Goal: Browse casually: Explore the website without a specific task or goal

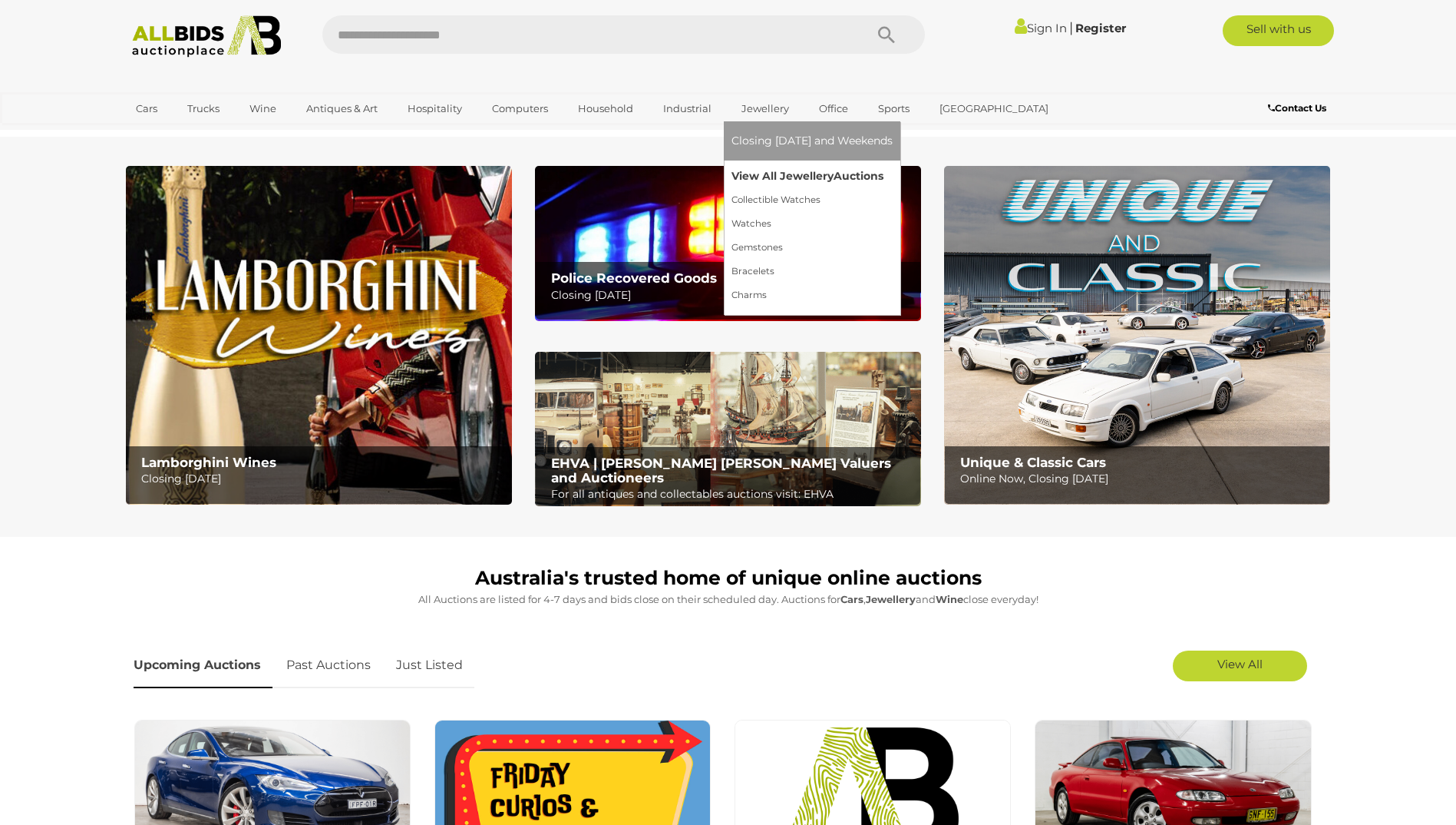
click at [768, 174] on link "View All Jewellery Auctions" at bounding box center [812, 175] width 161 height 23
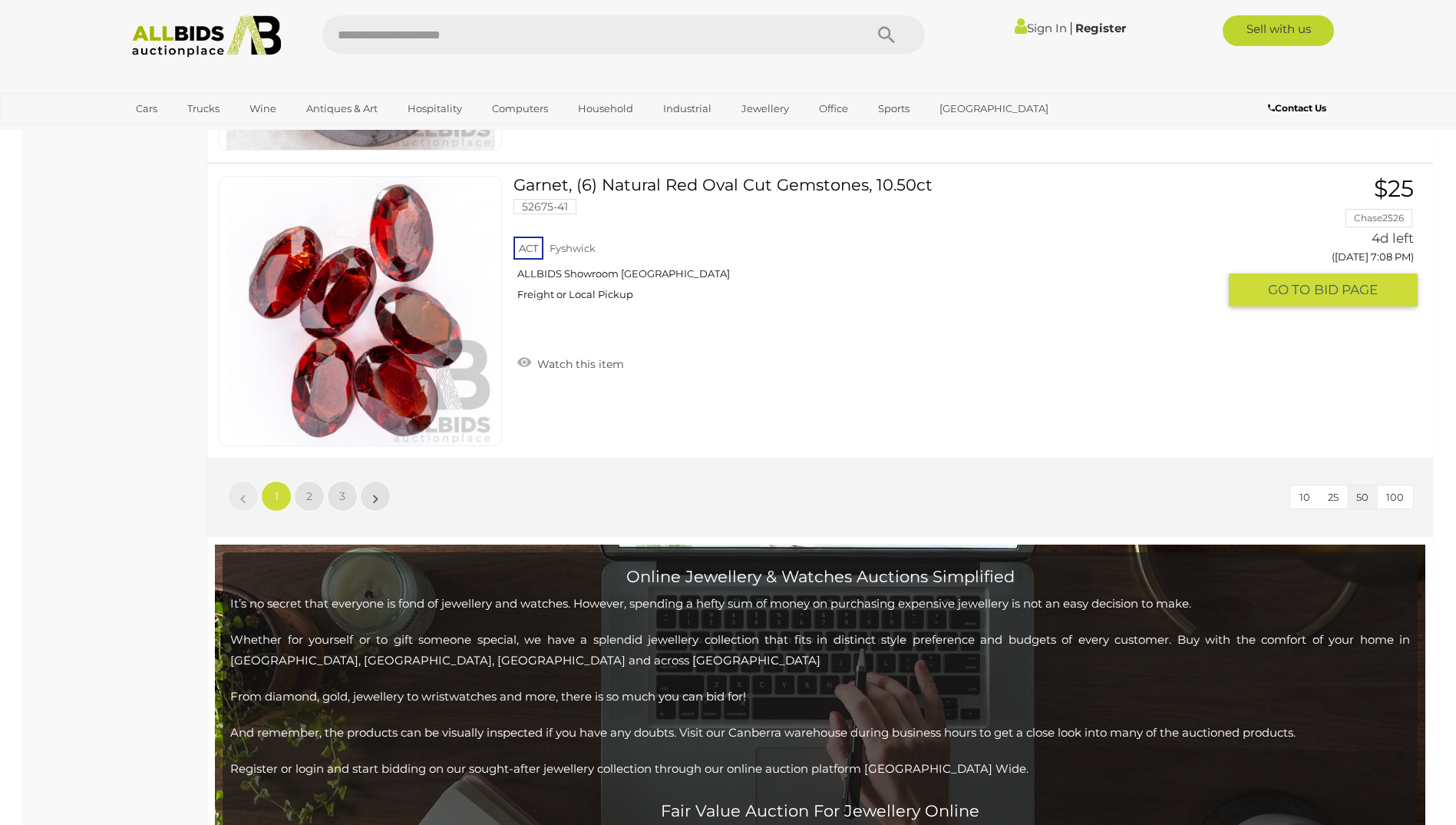
scroll to position [14747, 0]
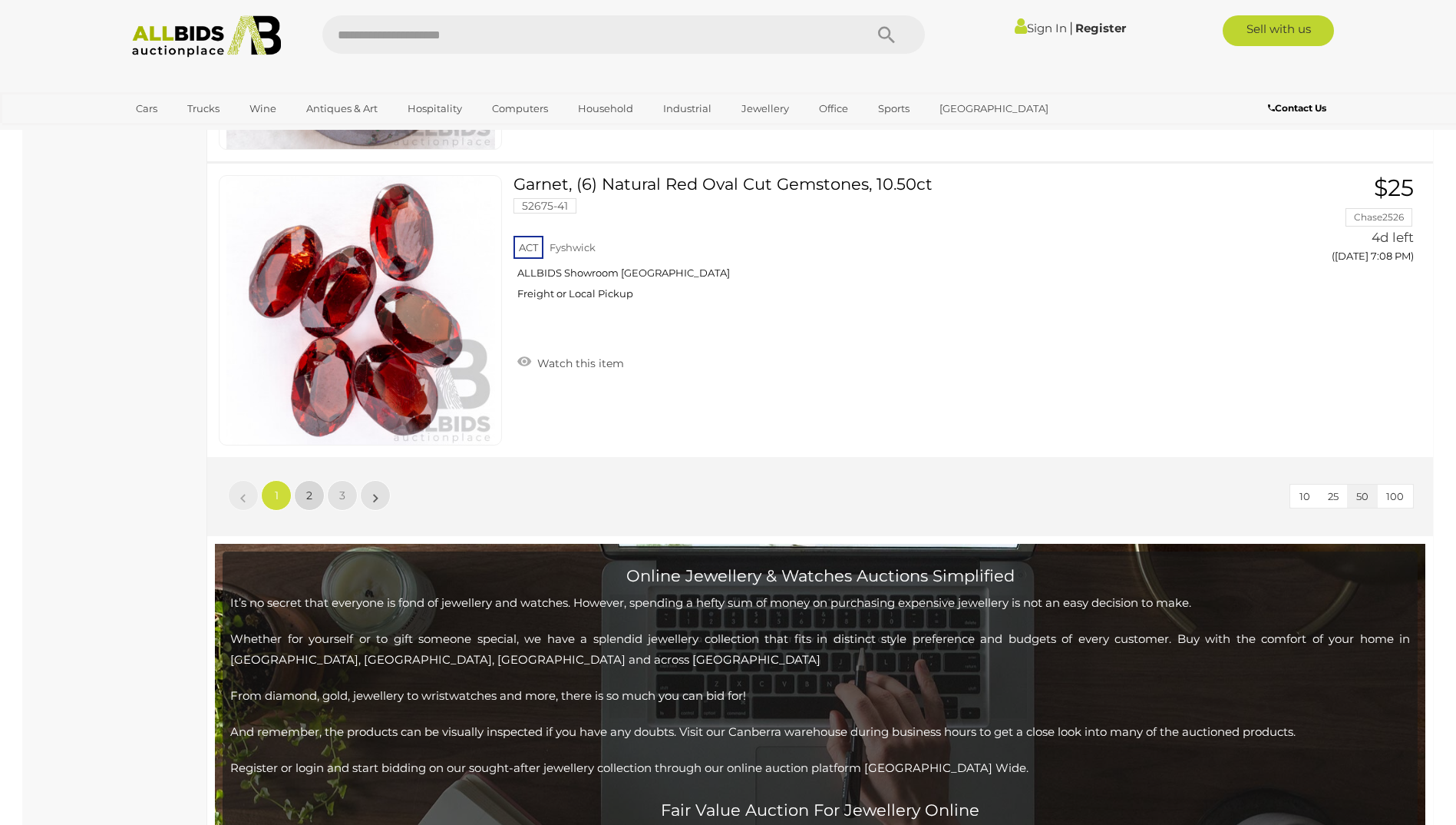
click at [305, 492] on link "2" at bounding box center [309, 495] width 31 height 31
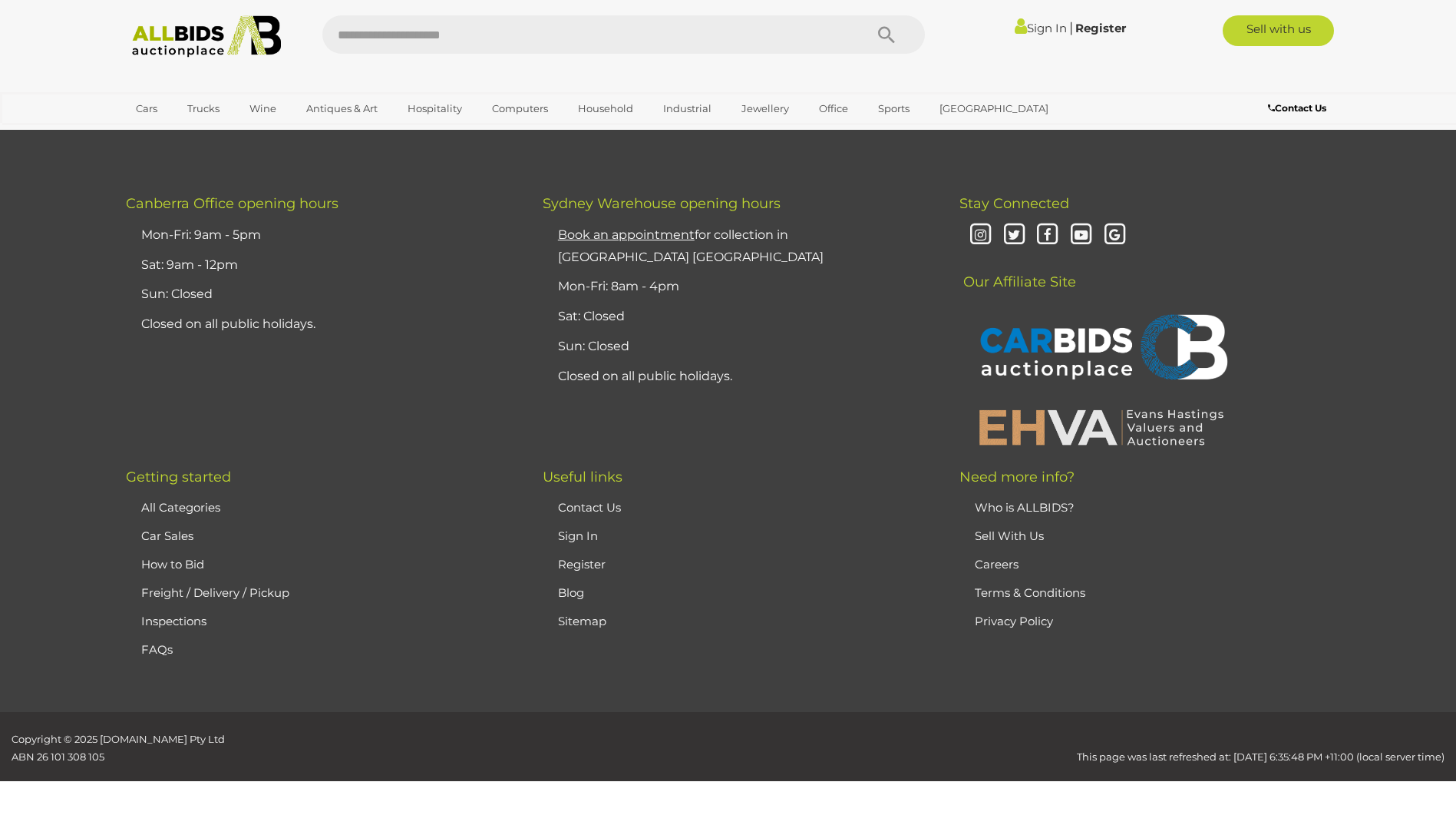
scroll to position [265, 0]
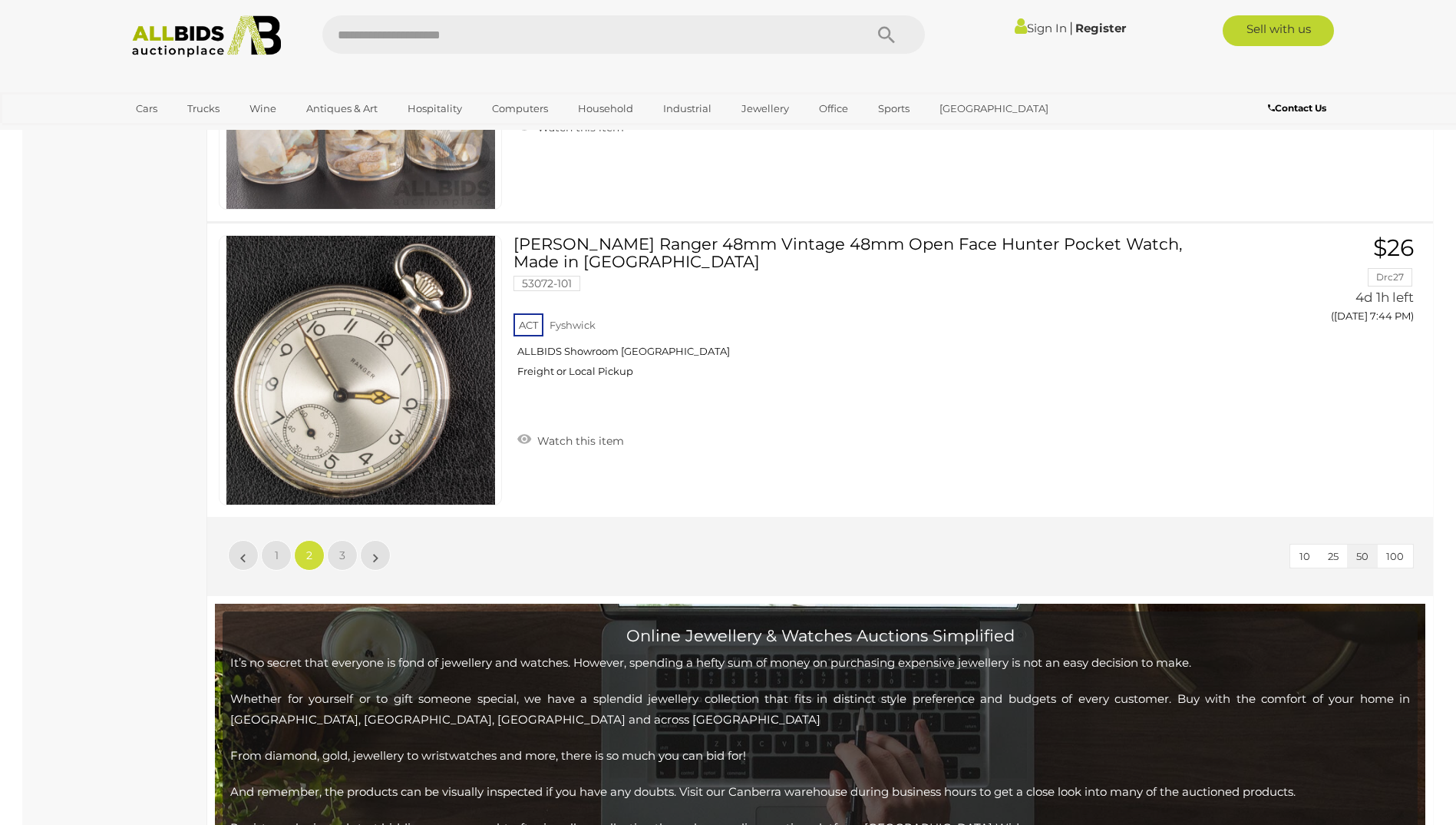
scroll to position [14705, 0]
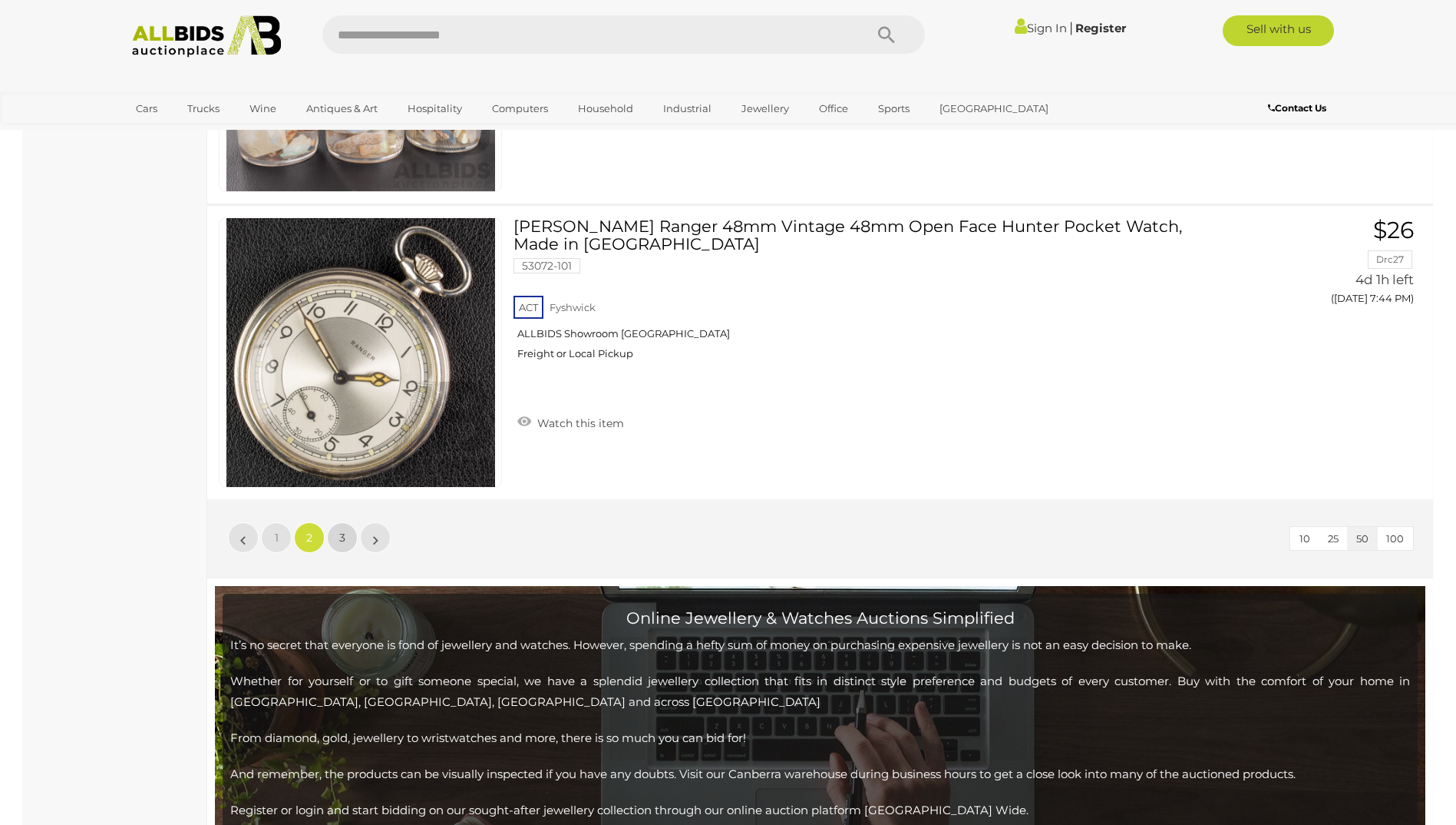
click at [337, 532] on link "3" at bounding box center [342, 537] width 31 height 31
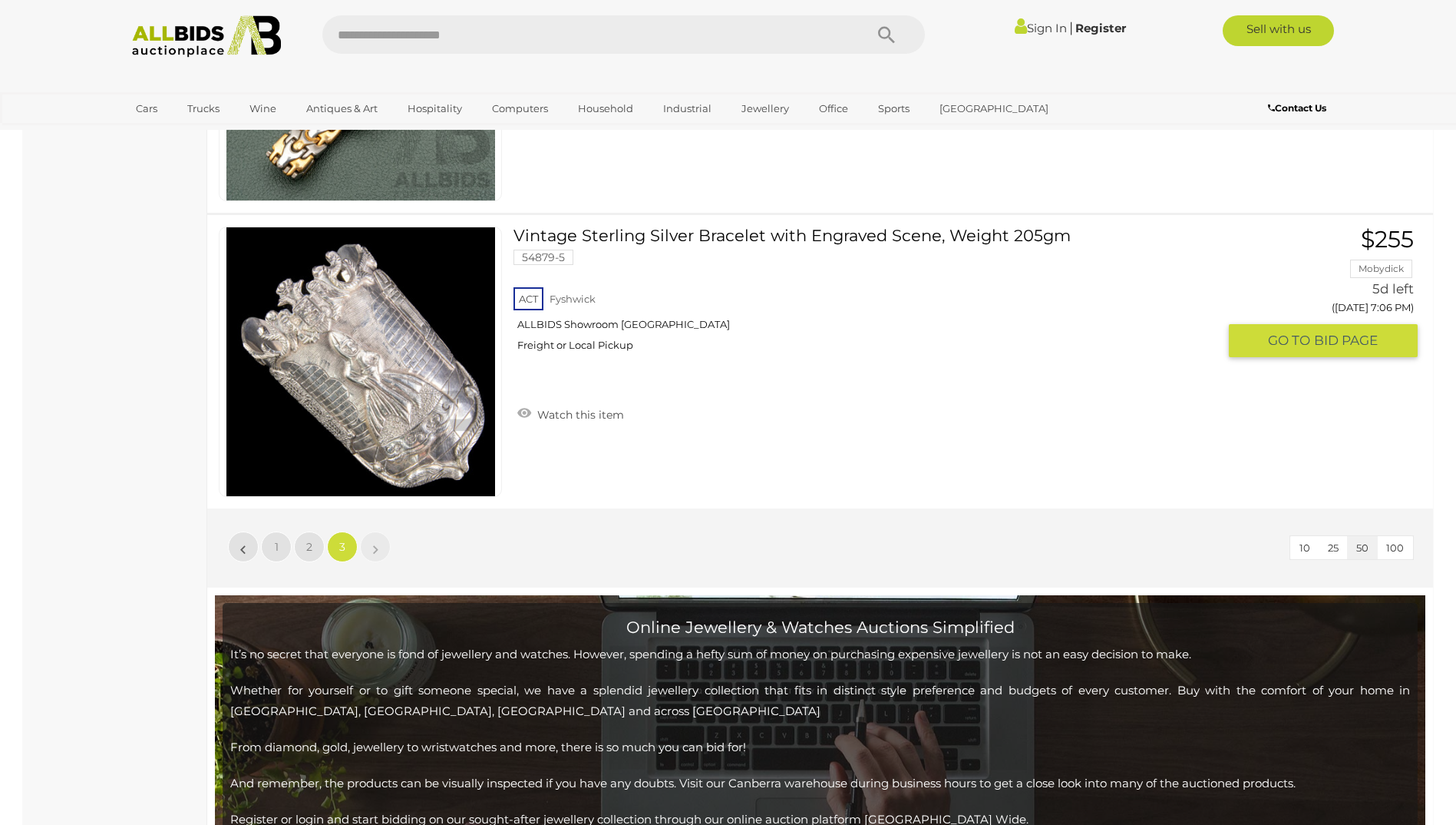
scroll to position [4642, 0]
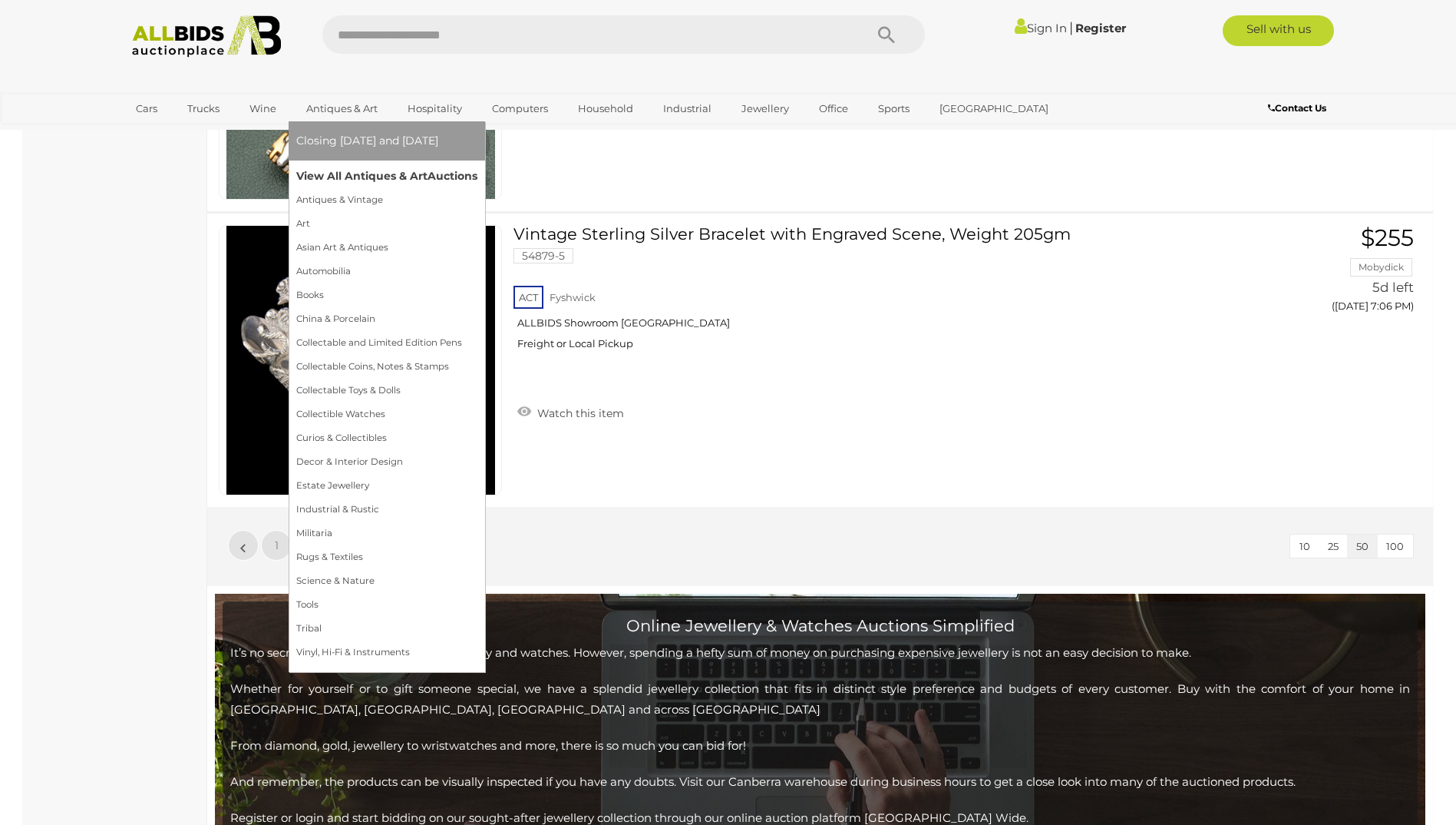
click at [363, 175] on link "View All Antiques & Art Auctions" at bounding box center [386, 175] width 181 height 23
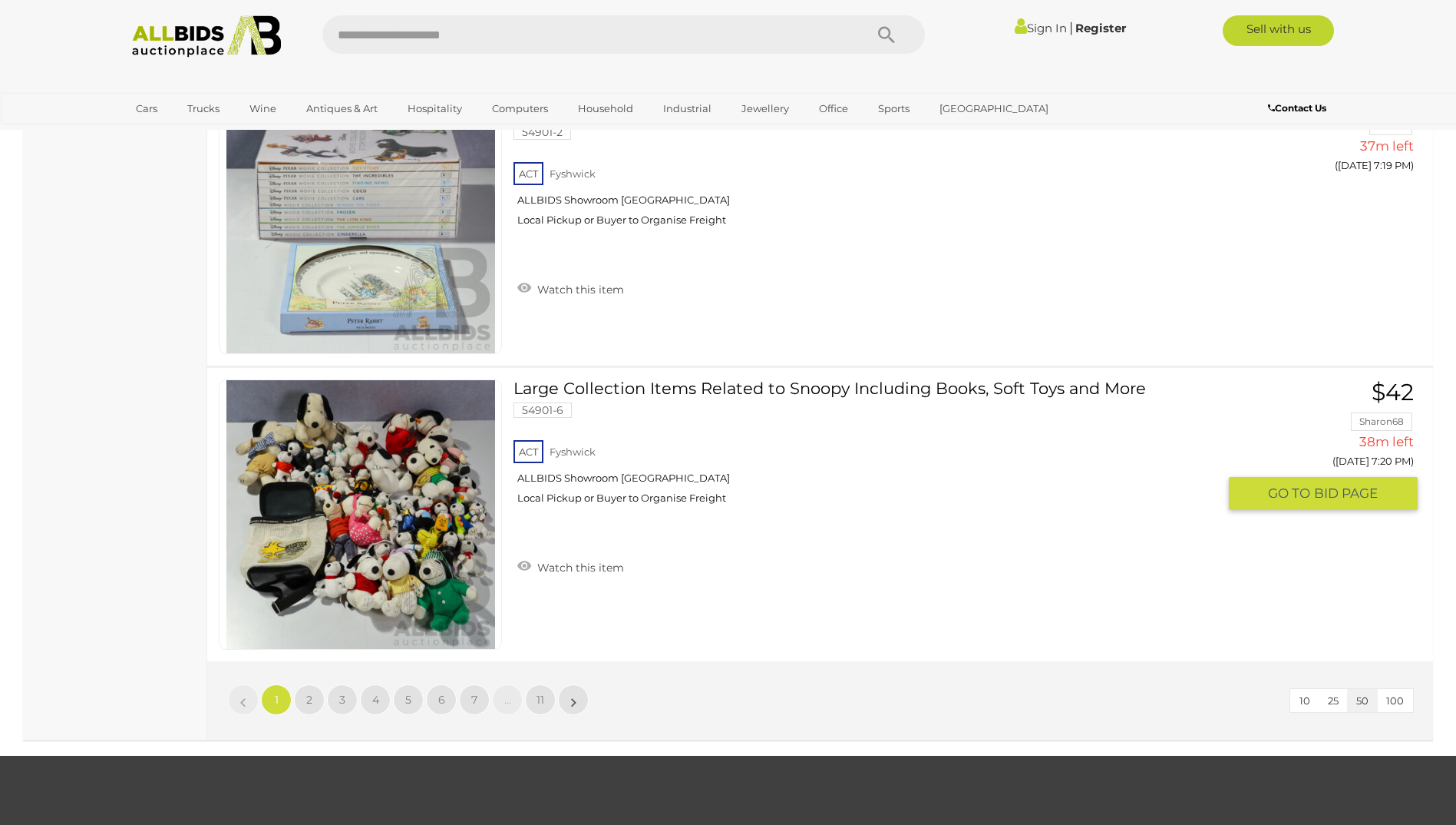
scroll to position [14593, 0]
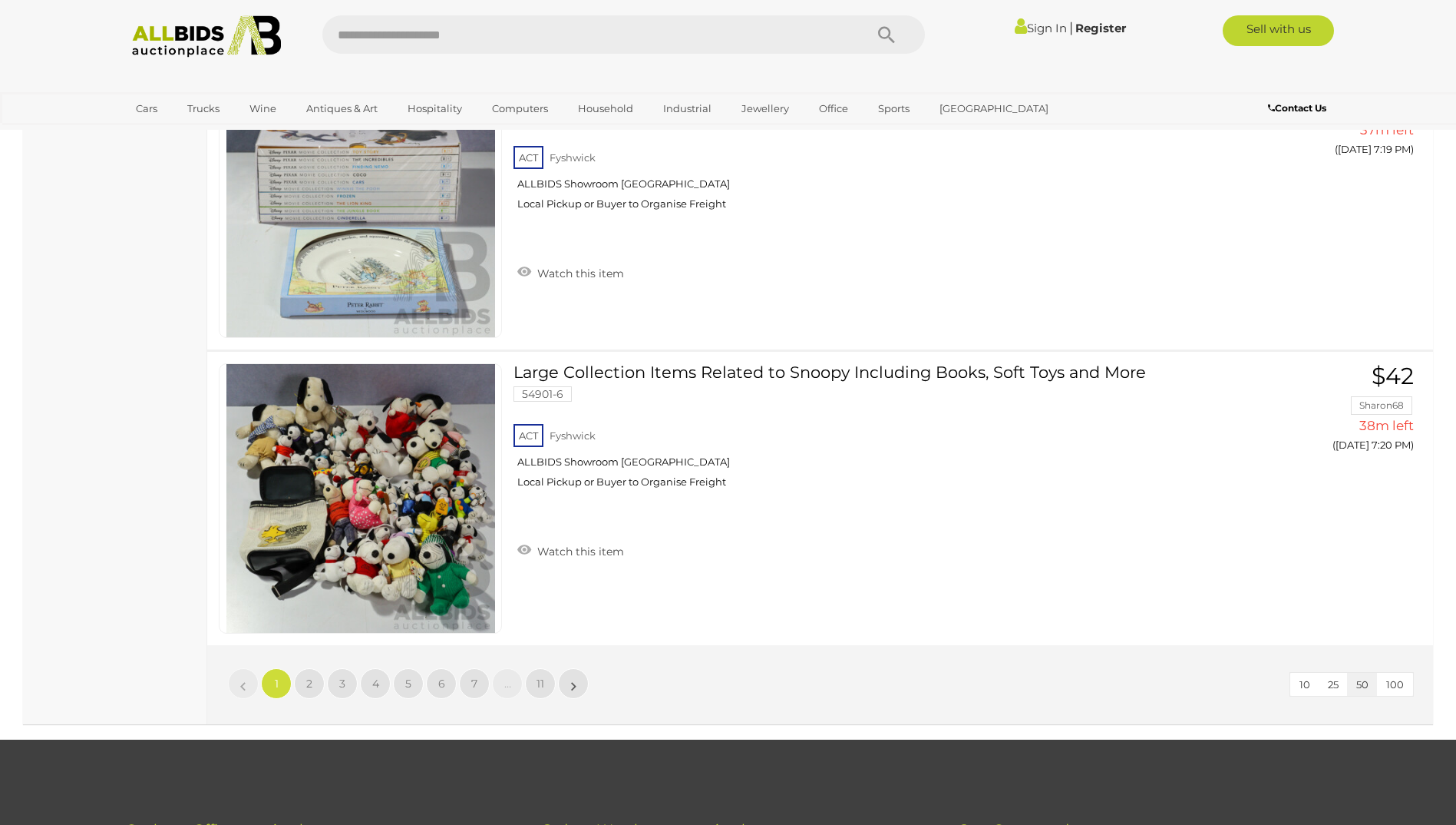
click at [1395, 684] on span "100" at bounding box center [1395, 683] width 18 height 12
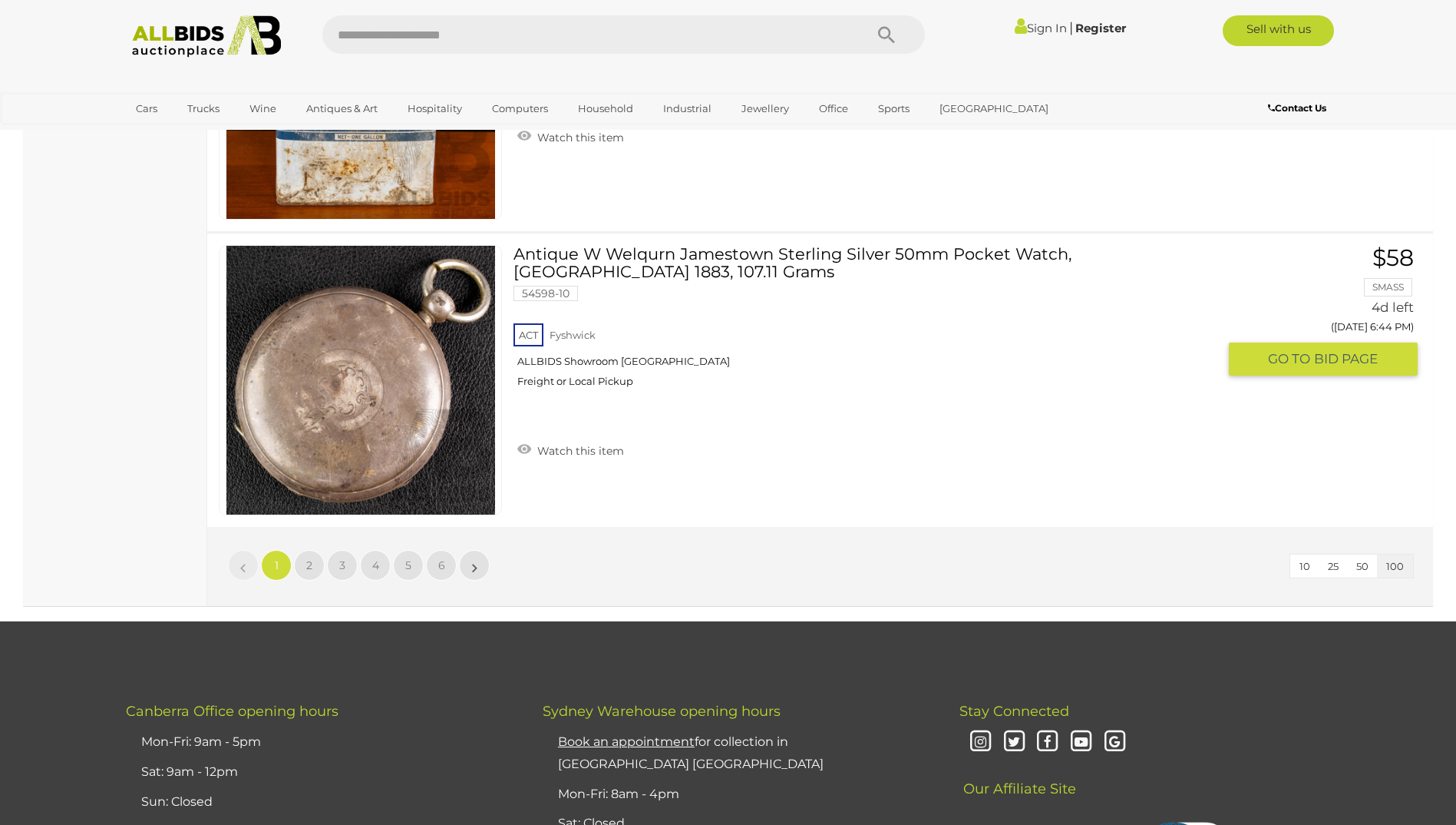
scroll to position [29514, 0]
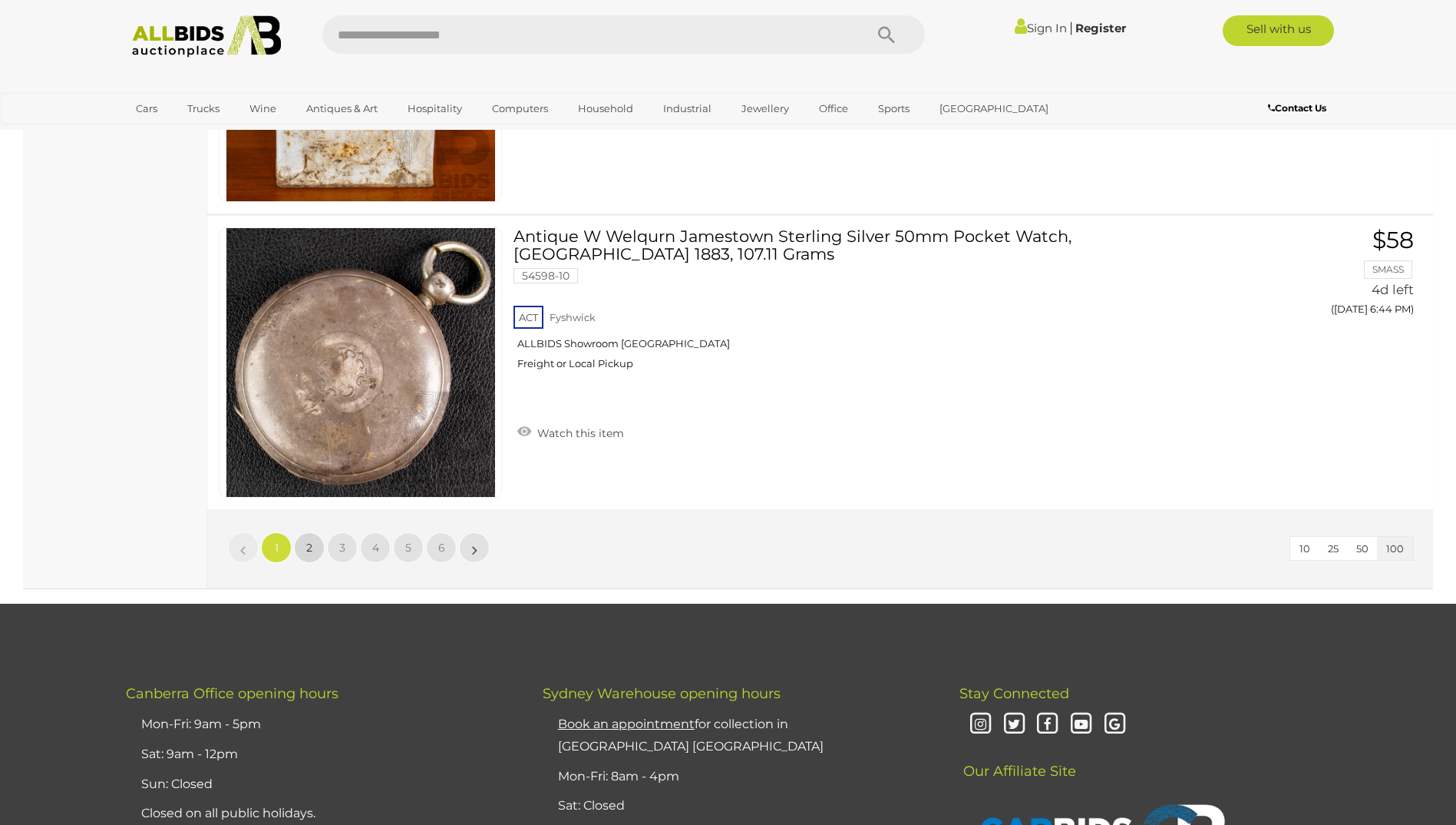
click at [310, 548] on span "2" at bounding box center [309, 548] width 7 height 14
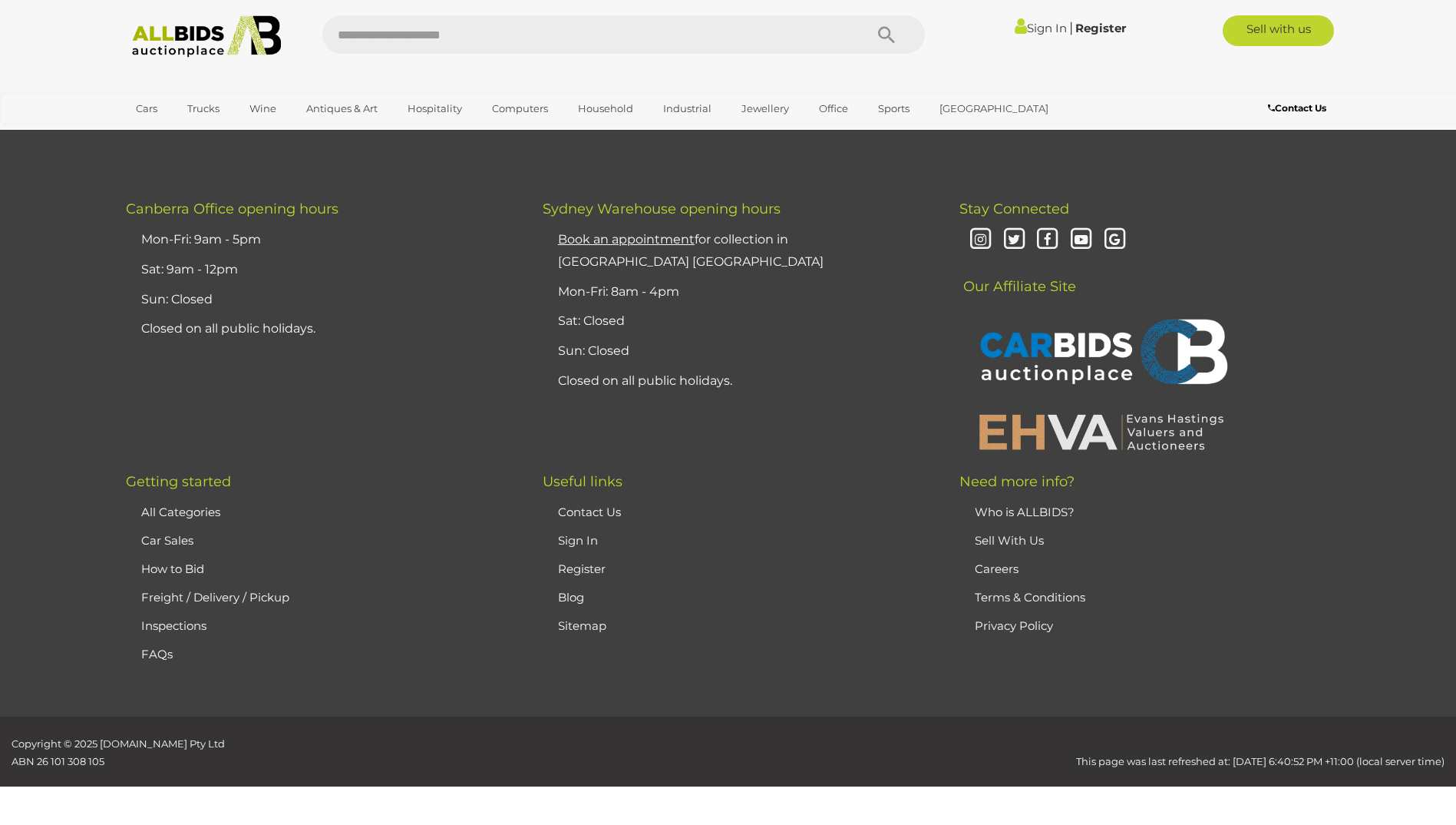
scroll to position [300, 0]
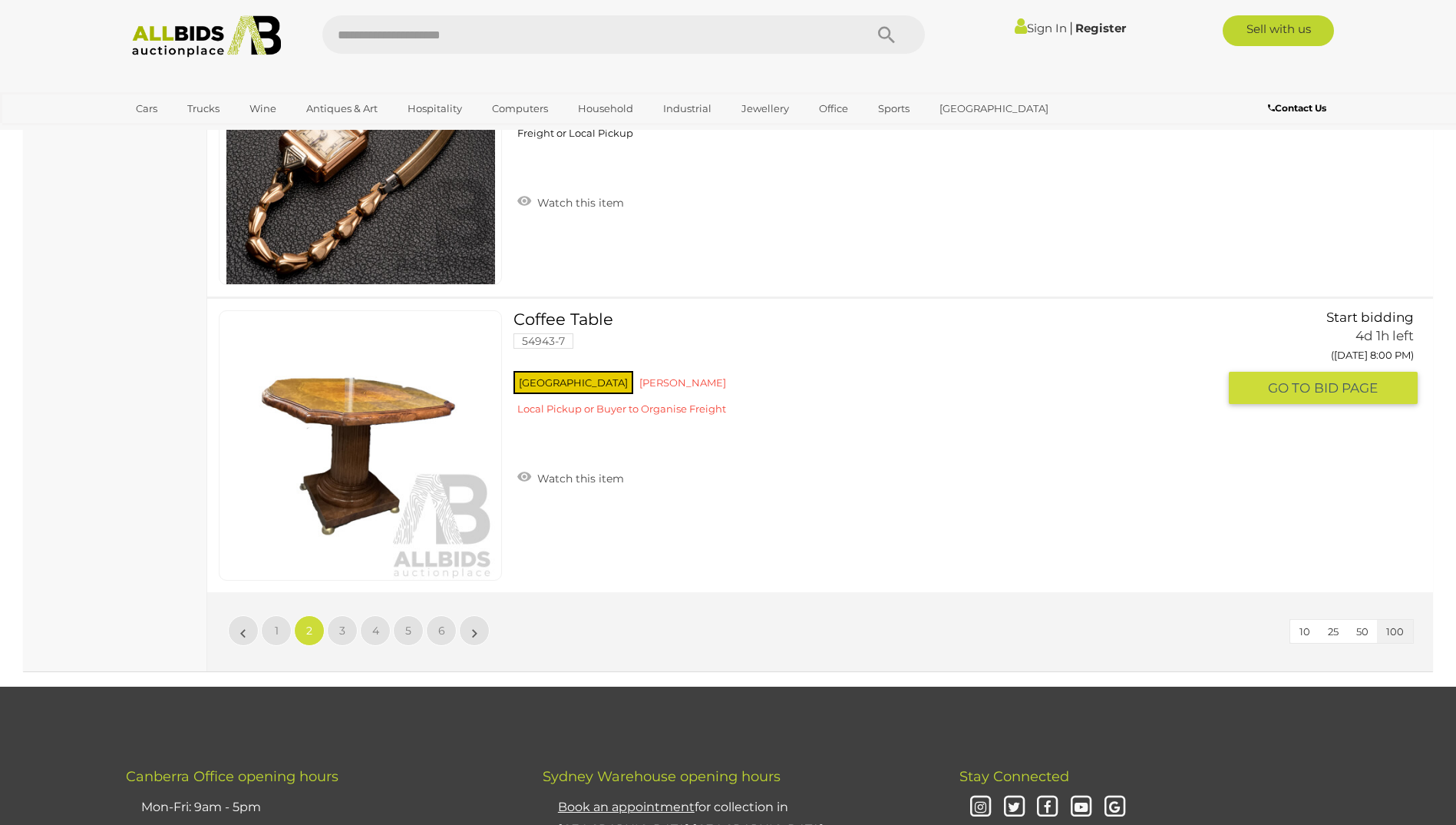
scroll to position [29485, 0]
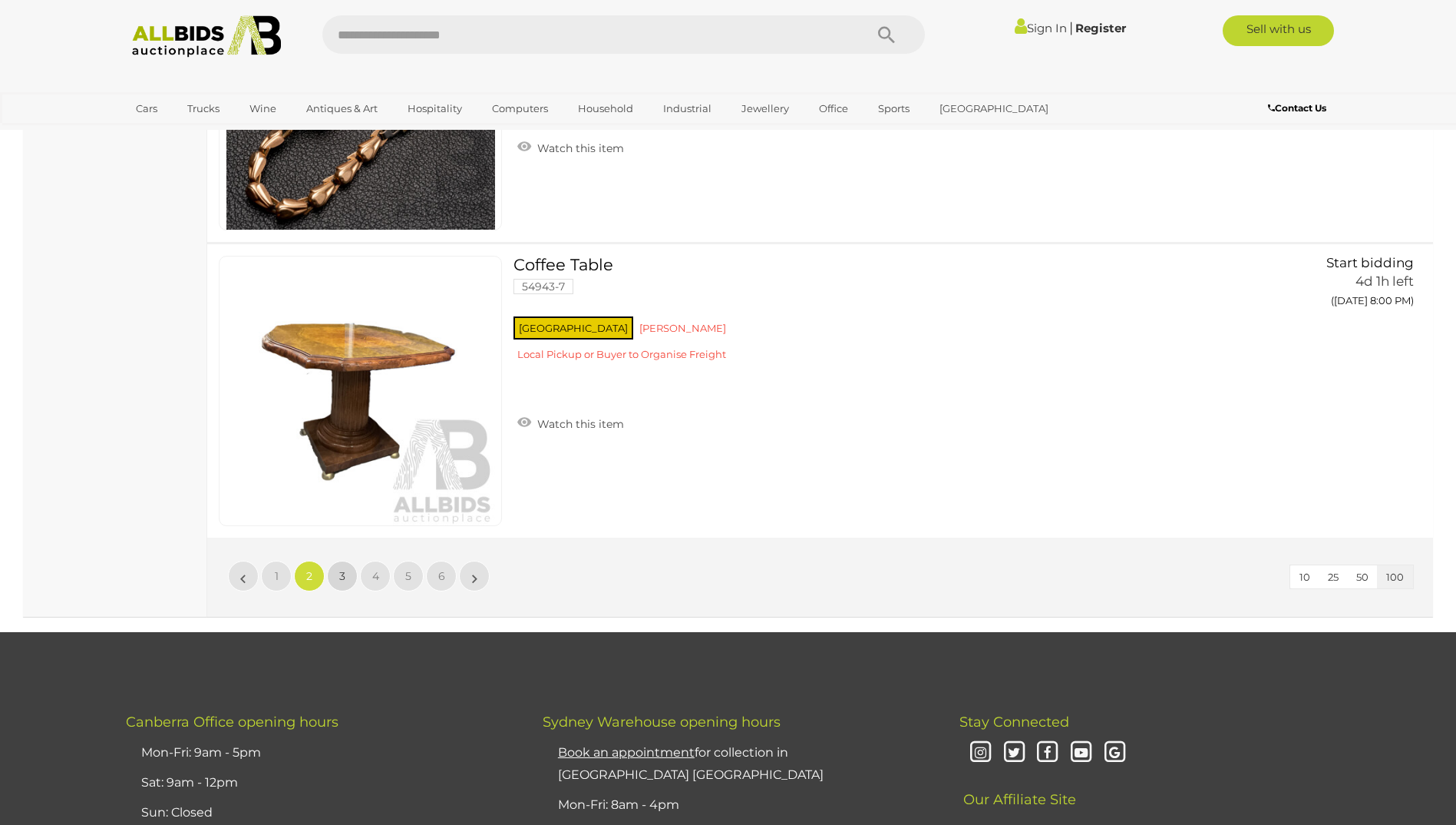
click at [344, 574] on span "3" at bounding box center [342, 576] width 7 height 14
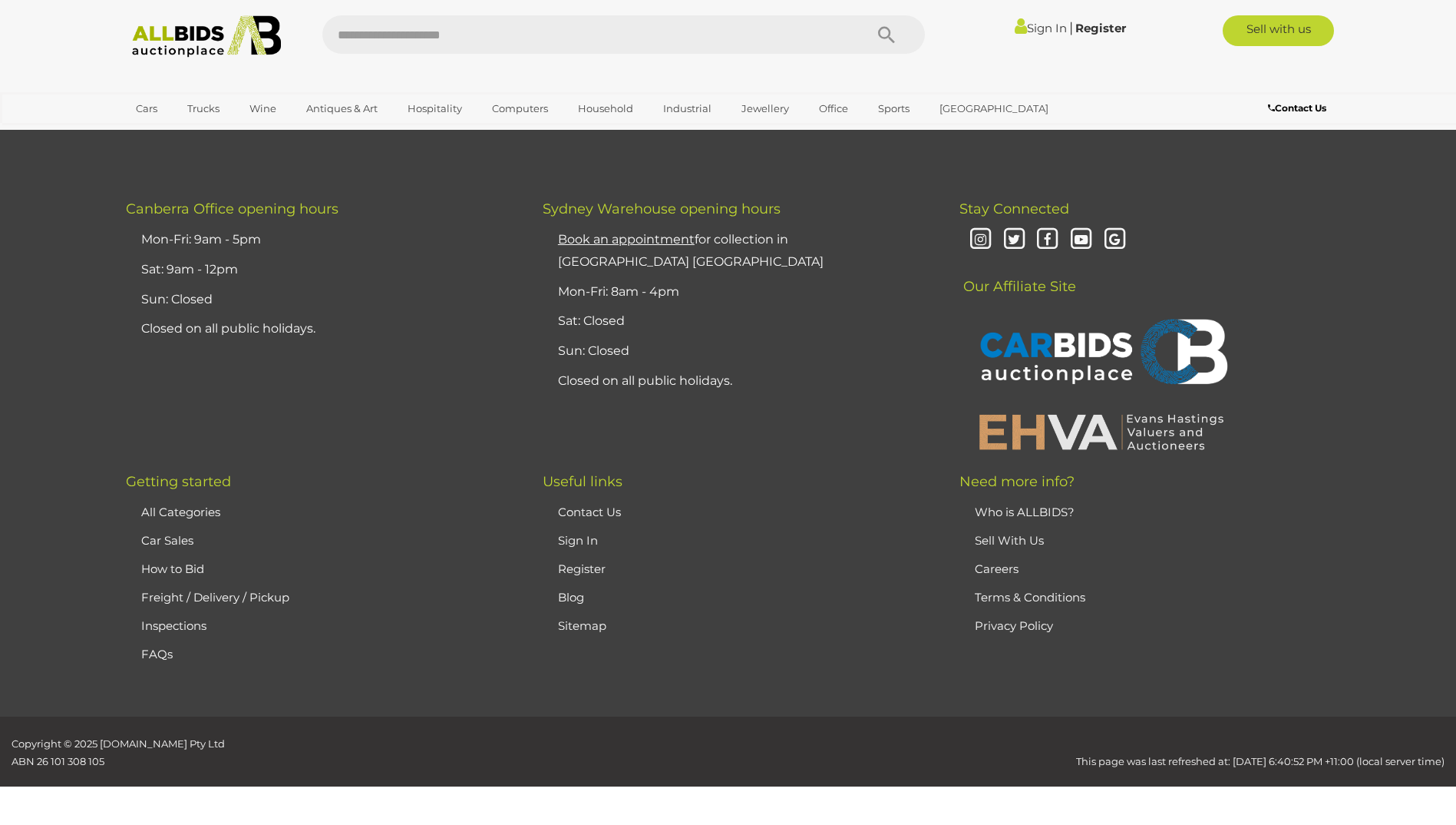
scroll to position [300, 0]
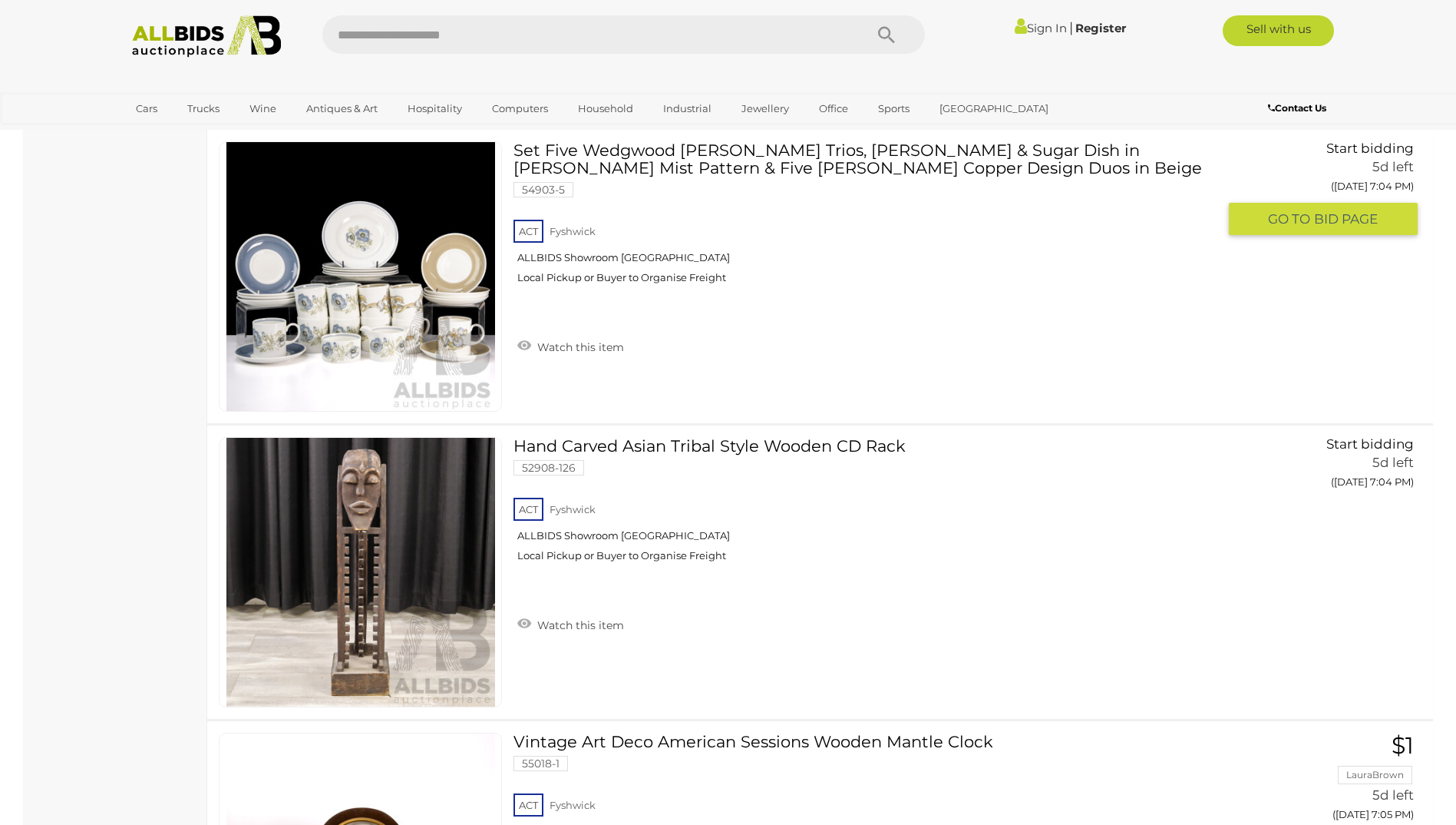
scroll to position [20730, 0]
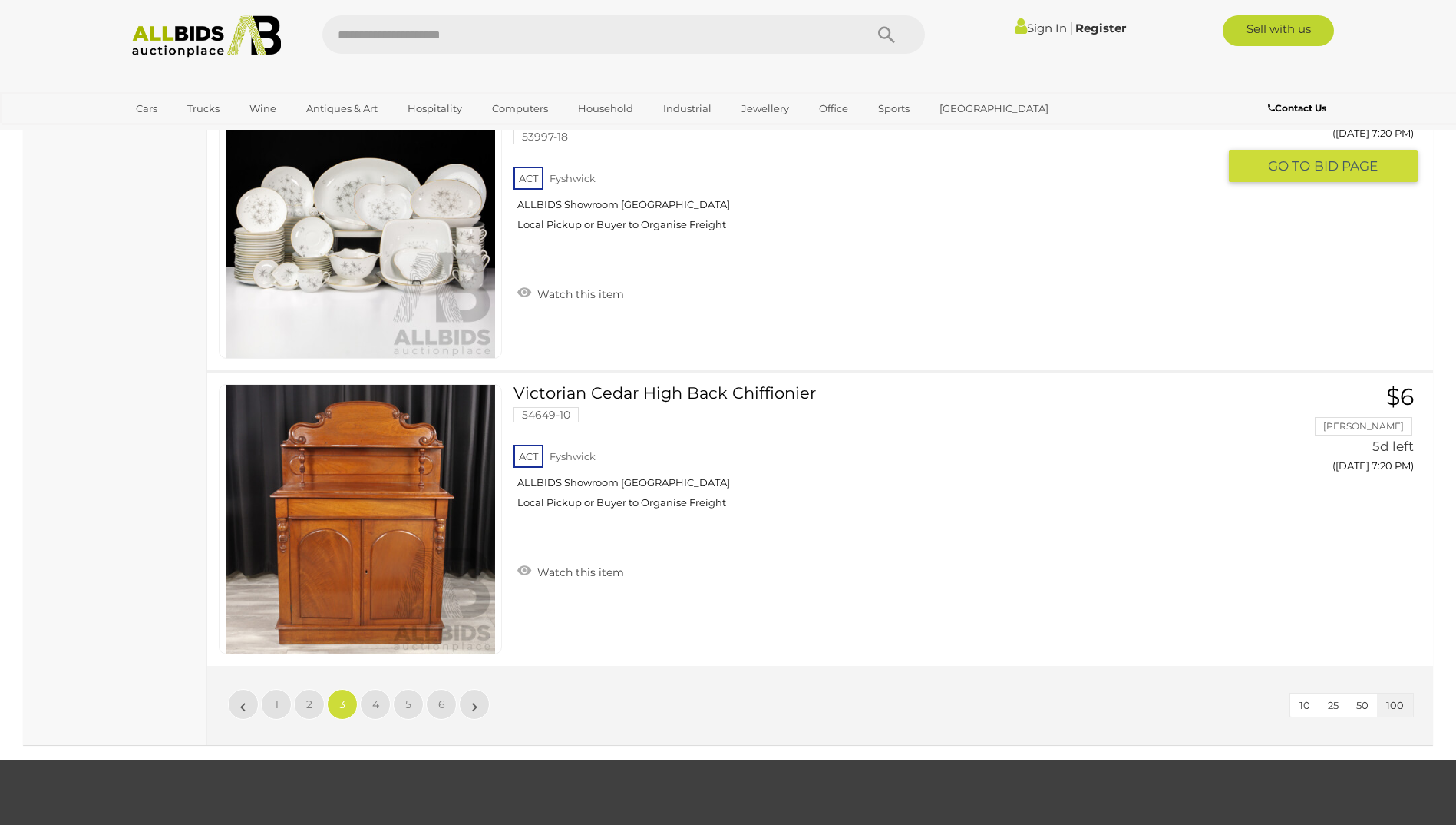
scroll to position [29408, 0]
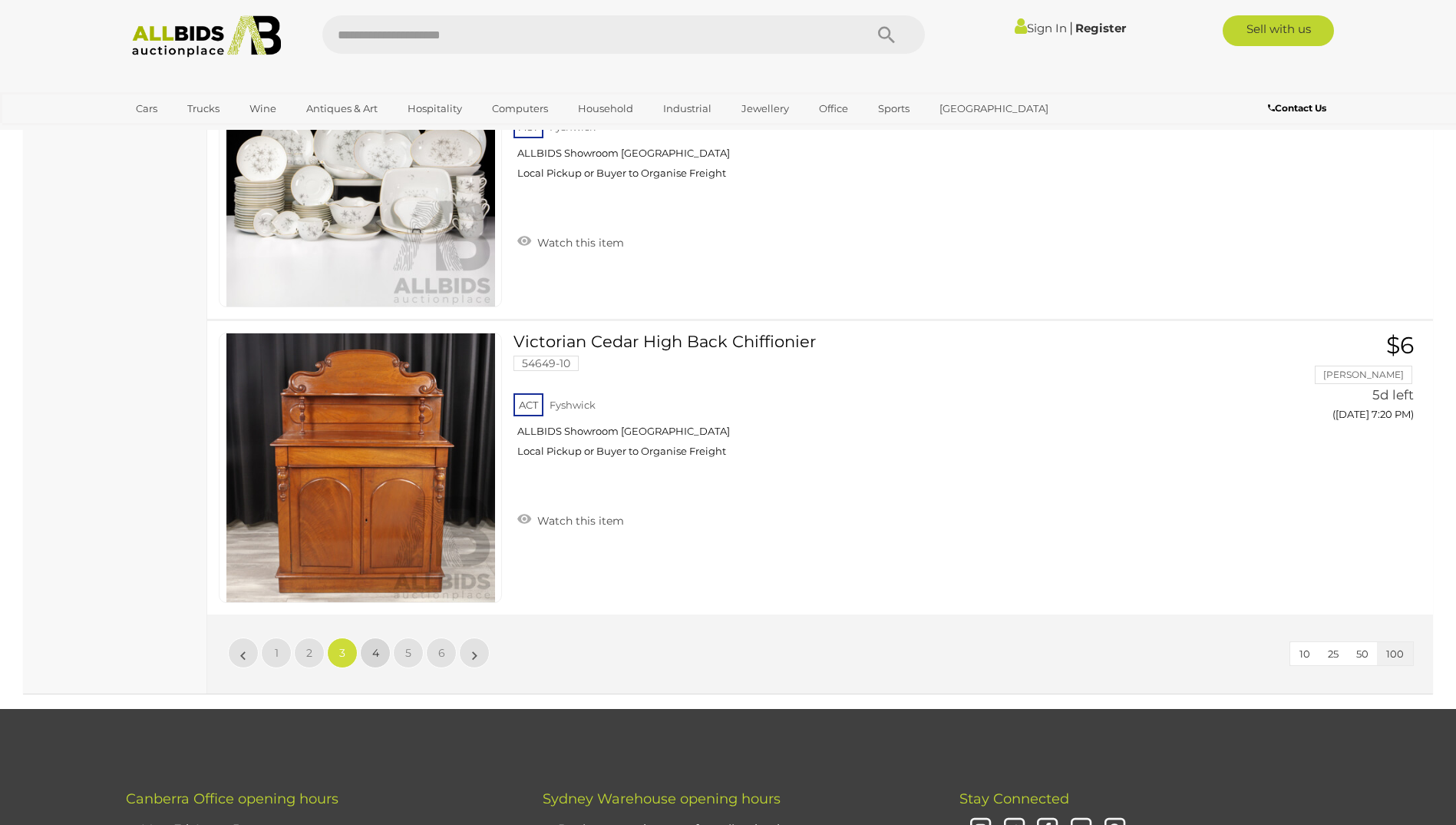
click at [374, 644] on link "4" at bounding box center [375, 652] width 31 height 31
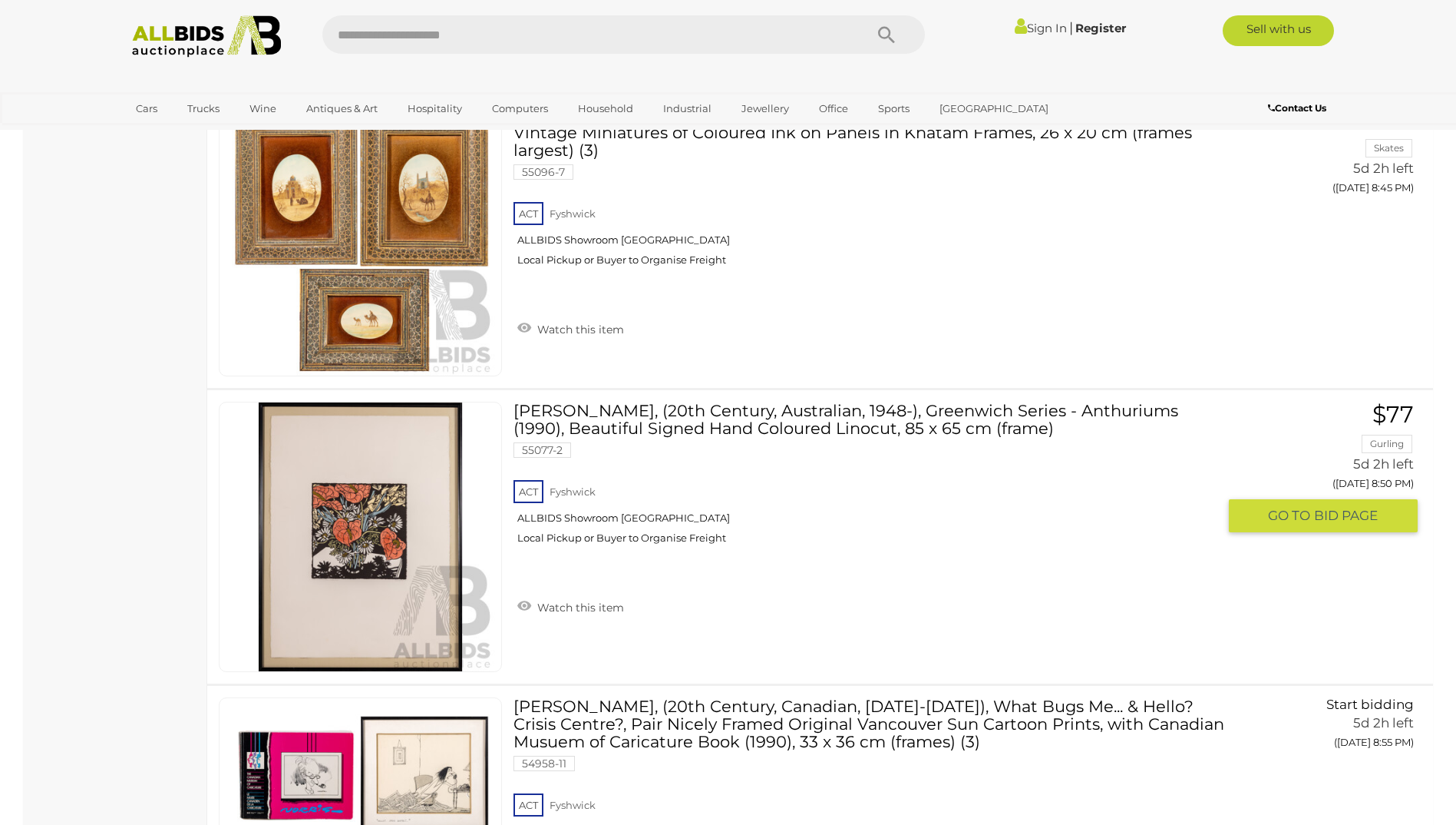
scroll to position [9900, 0]
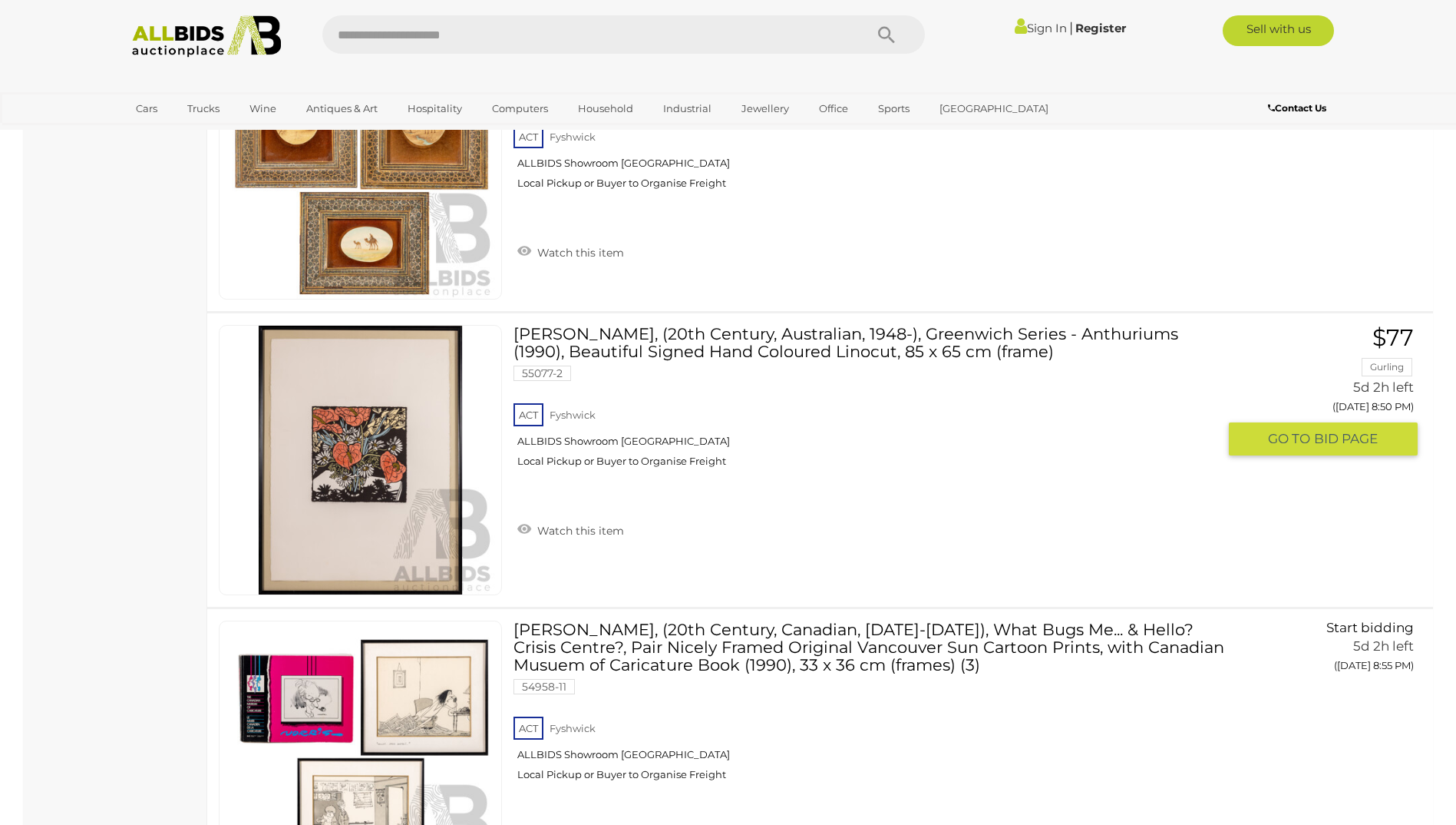
click at [401, 447] on link at bounding box center [360, 460] width 283 height 270
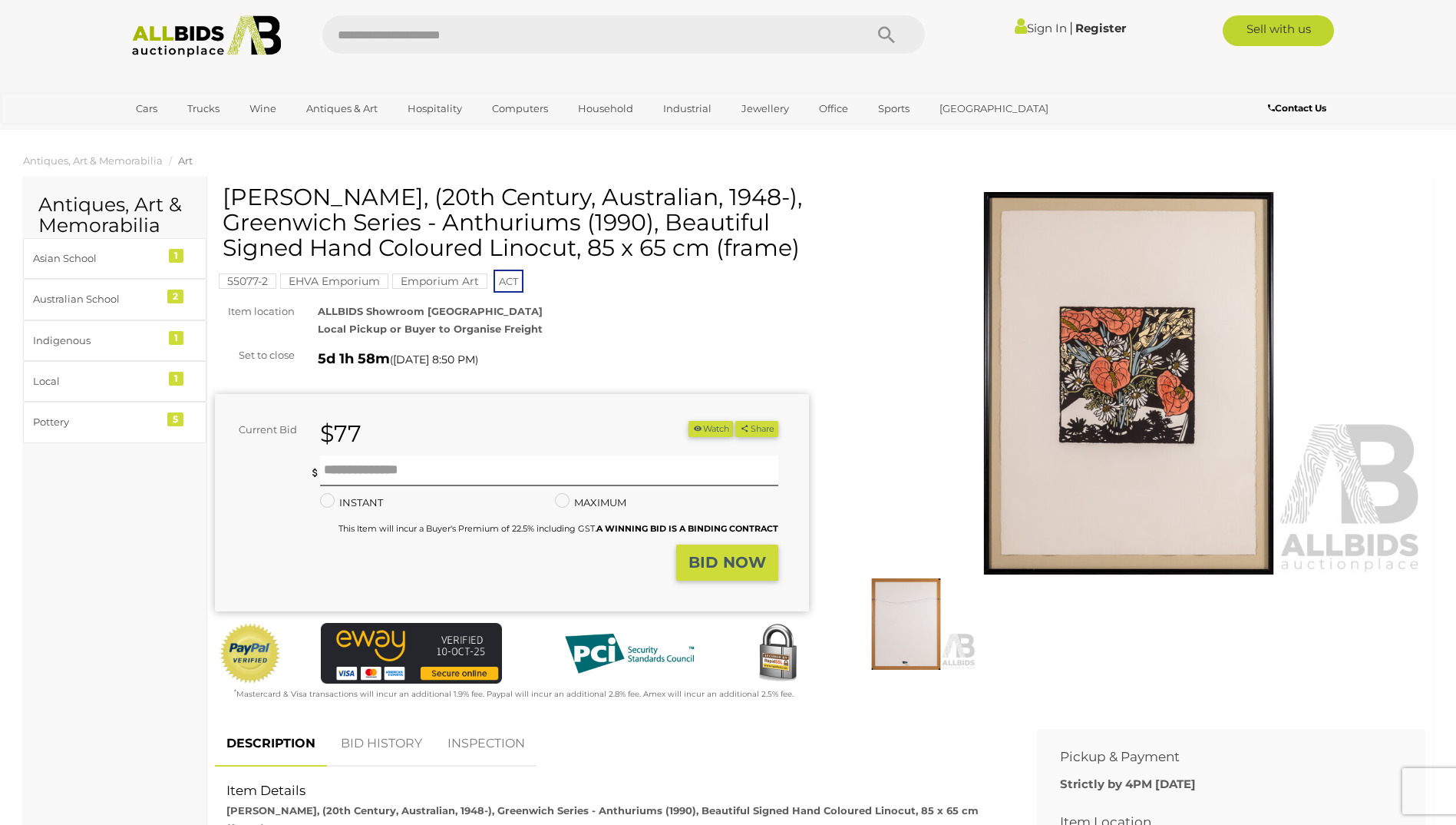
click at [1102, 379] on img at bounding box center [1129, 383] width 594 height 383
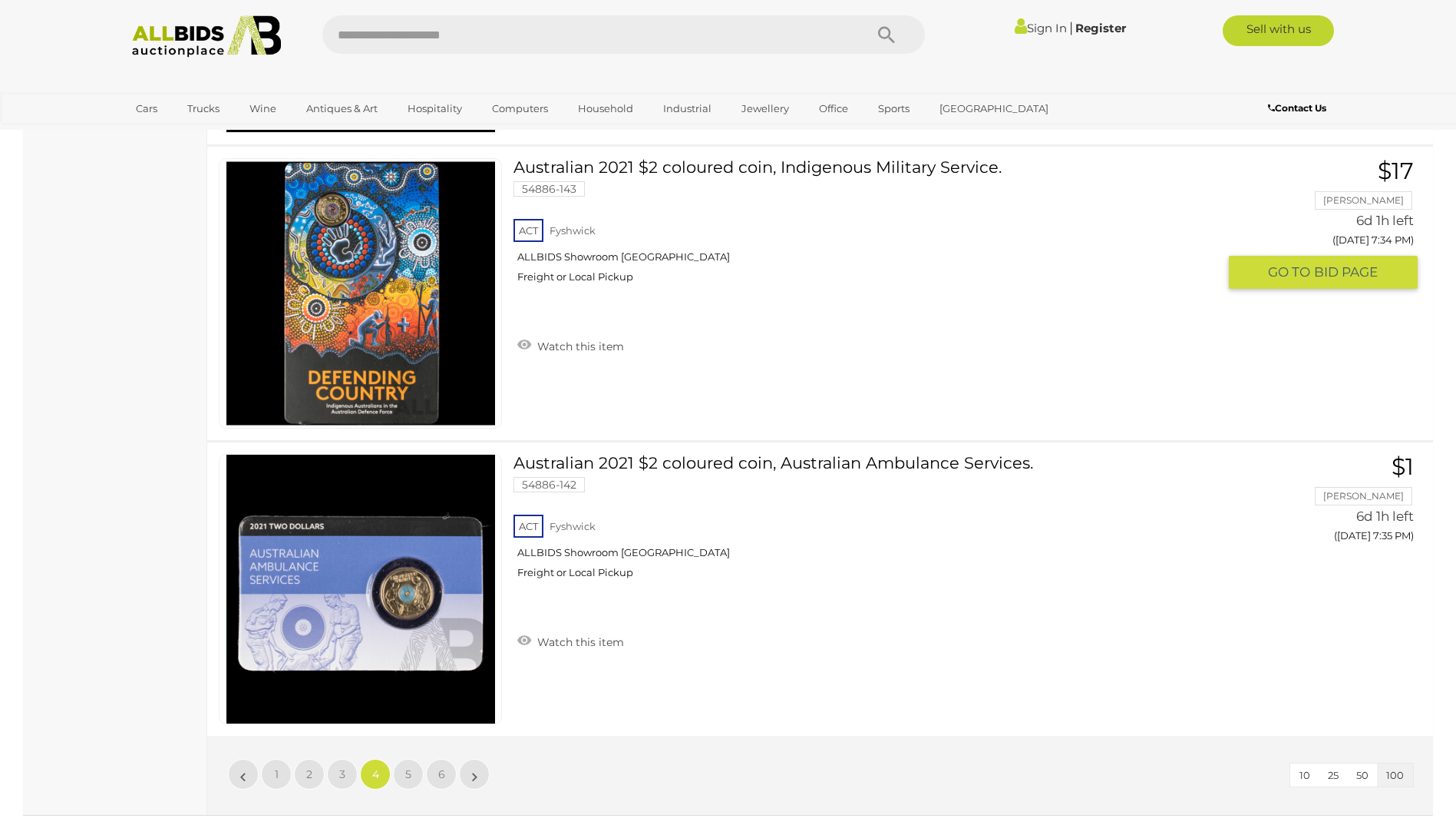
scroll to position [29346, 0]
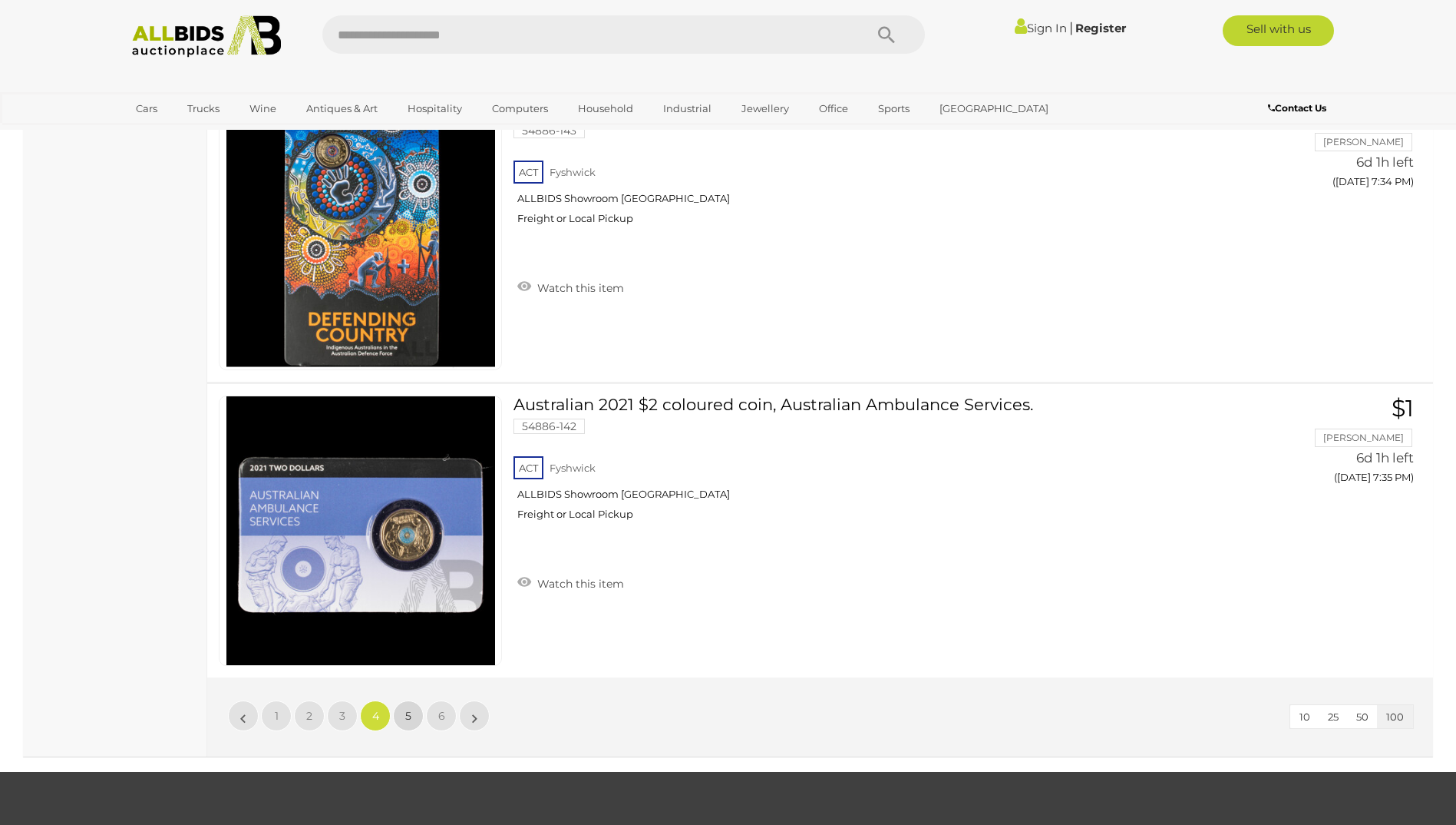
click at [404, 707] on link "5" at bounding box center [408, 715] width 31 height 31
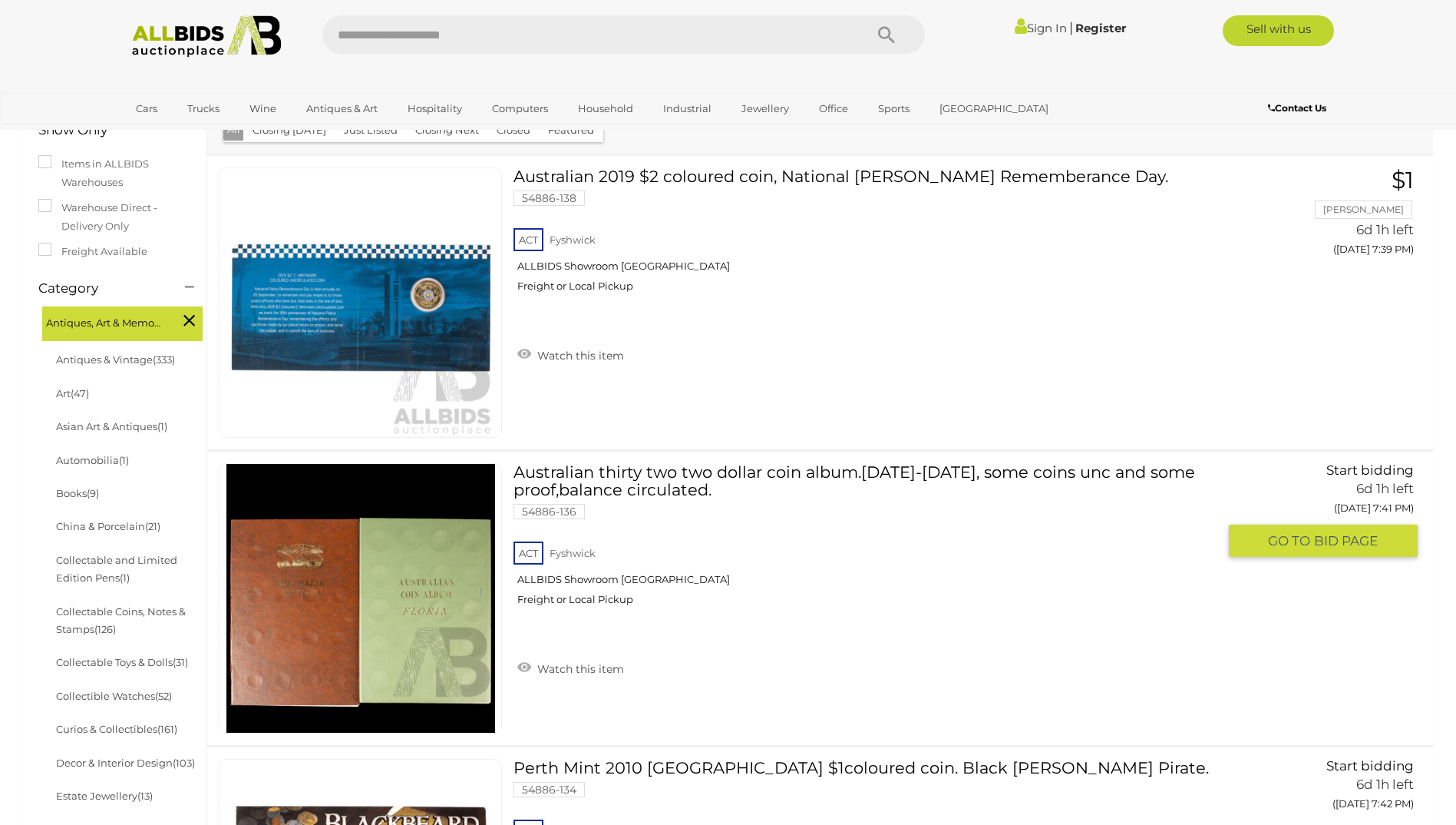
drag, startPoint x: 426, startPoint y: 679, endPoint x: 851, endPoint y: 525, distance: 452.0
click at [851, 525] on link "Australian thirty two two dollar coin album.1988-2016, some coins unc and some …" at bounding box center [870, 540] width 692 height 155
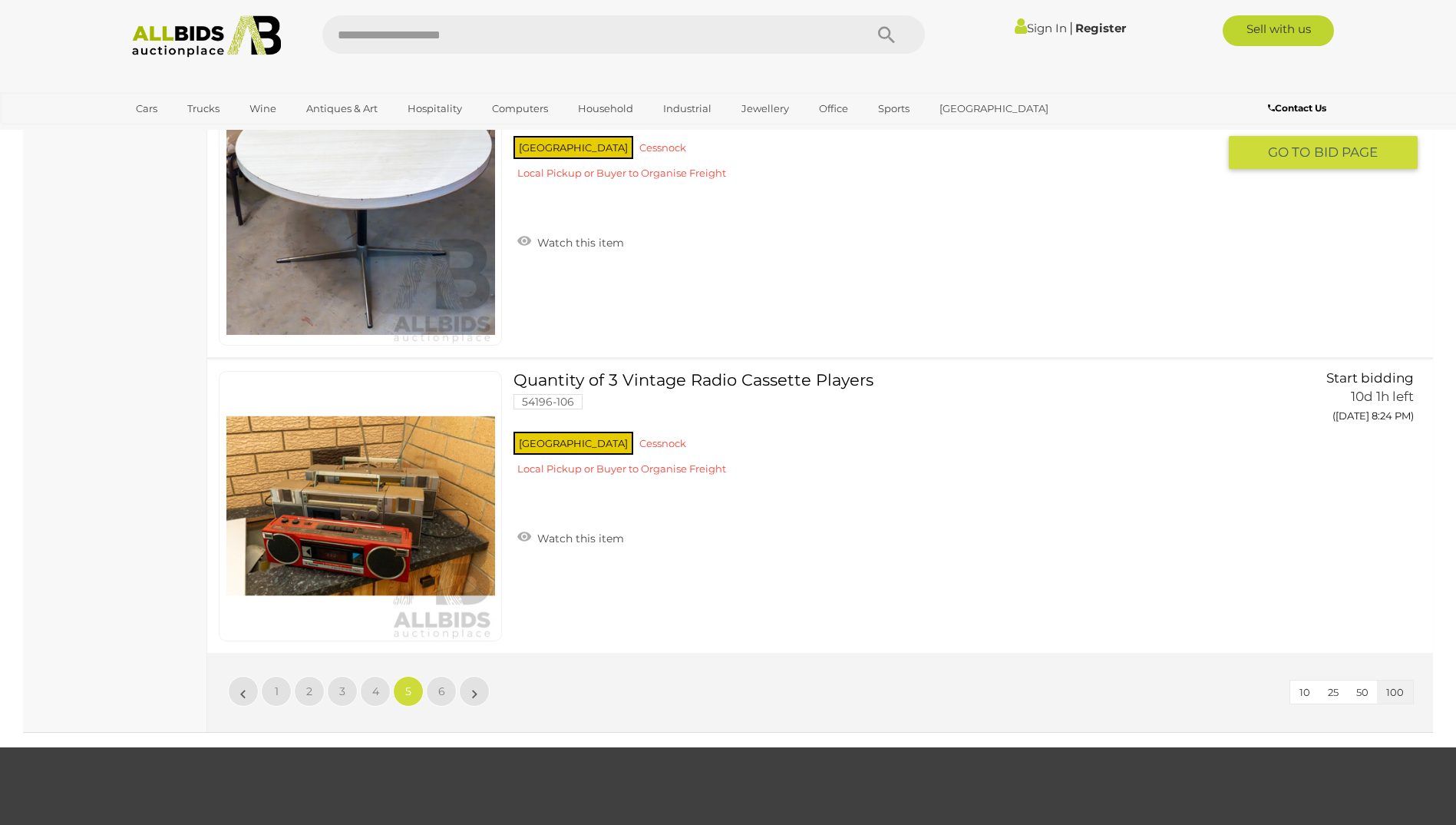
scroll to position [29408, 0]
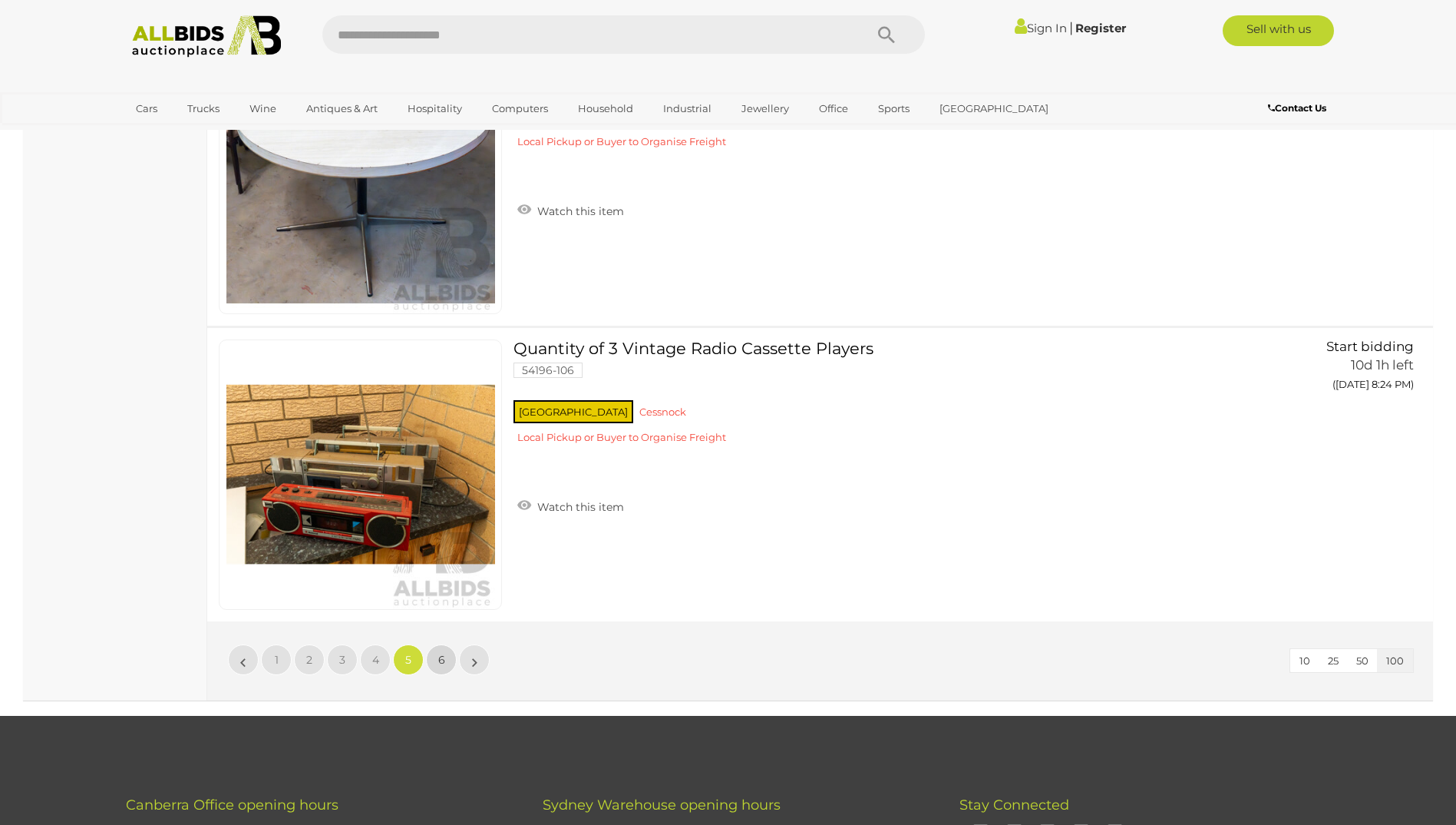
click at [437, 649] on link "6" at bounding box center [441, 659] width 31 height 31
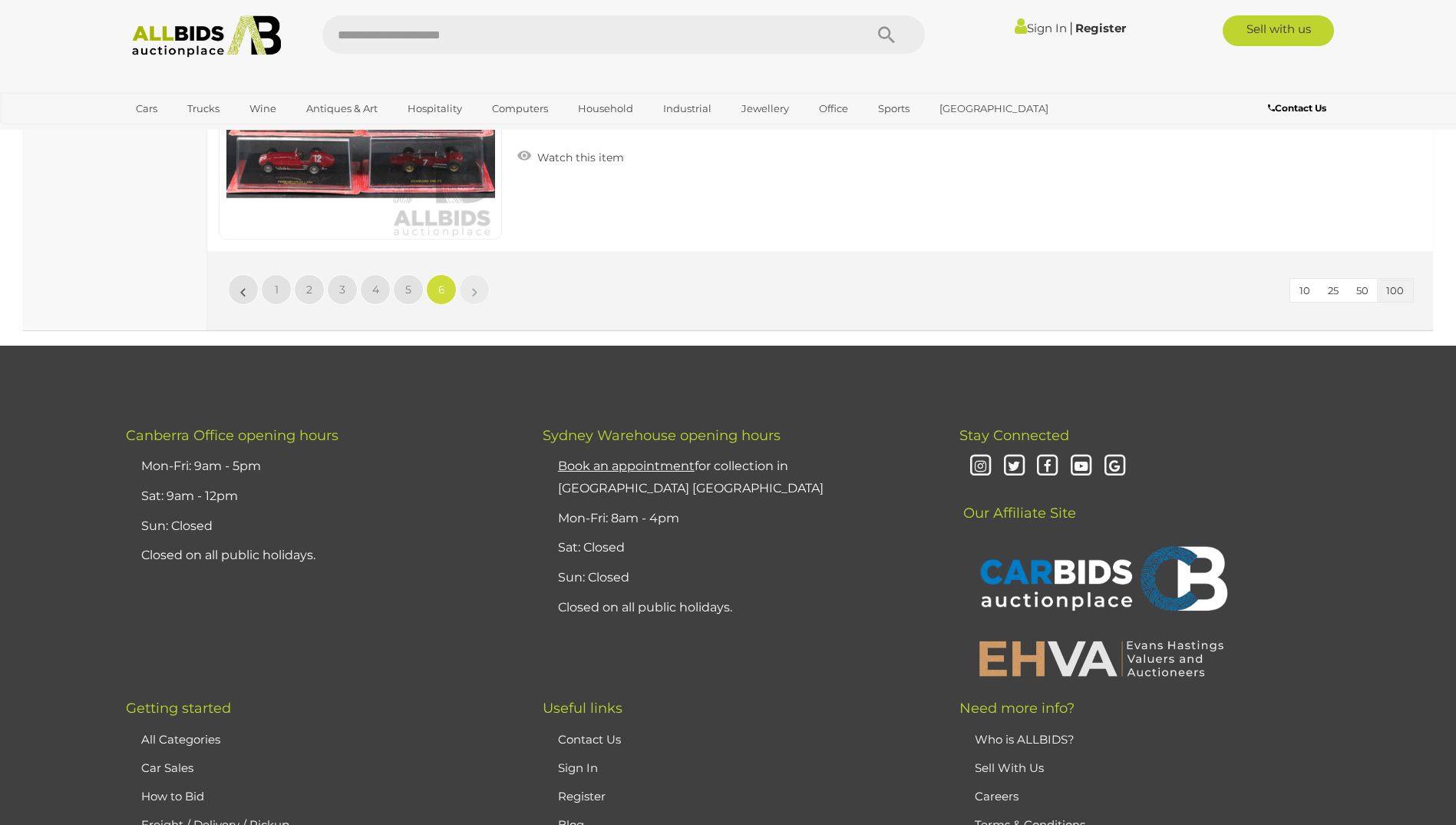
scroll to position [5292, 0]
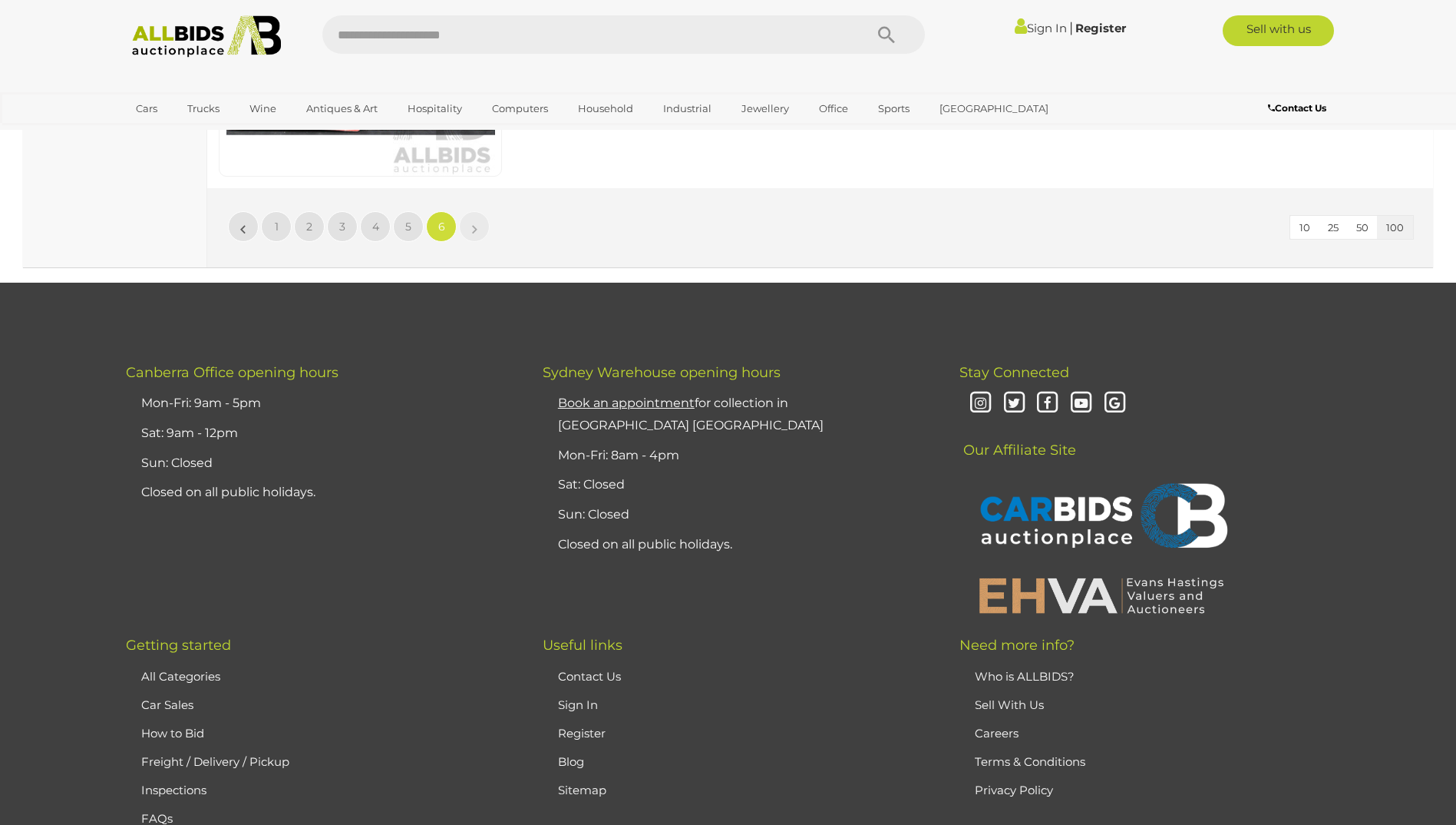
drag, startPoint x: 434, startPoint y: 411, endPoint x: 352, endPoint y: 387, distance: 85.4
